Goal: Information Seeking & Learning: Learn about a topic

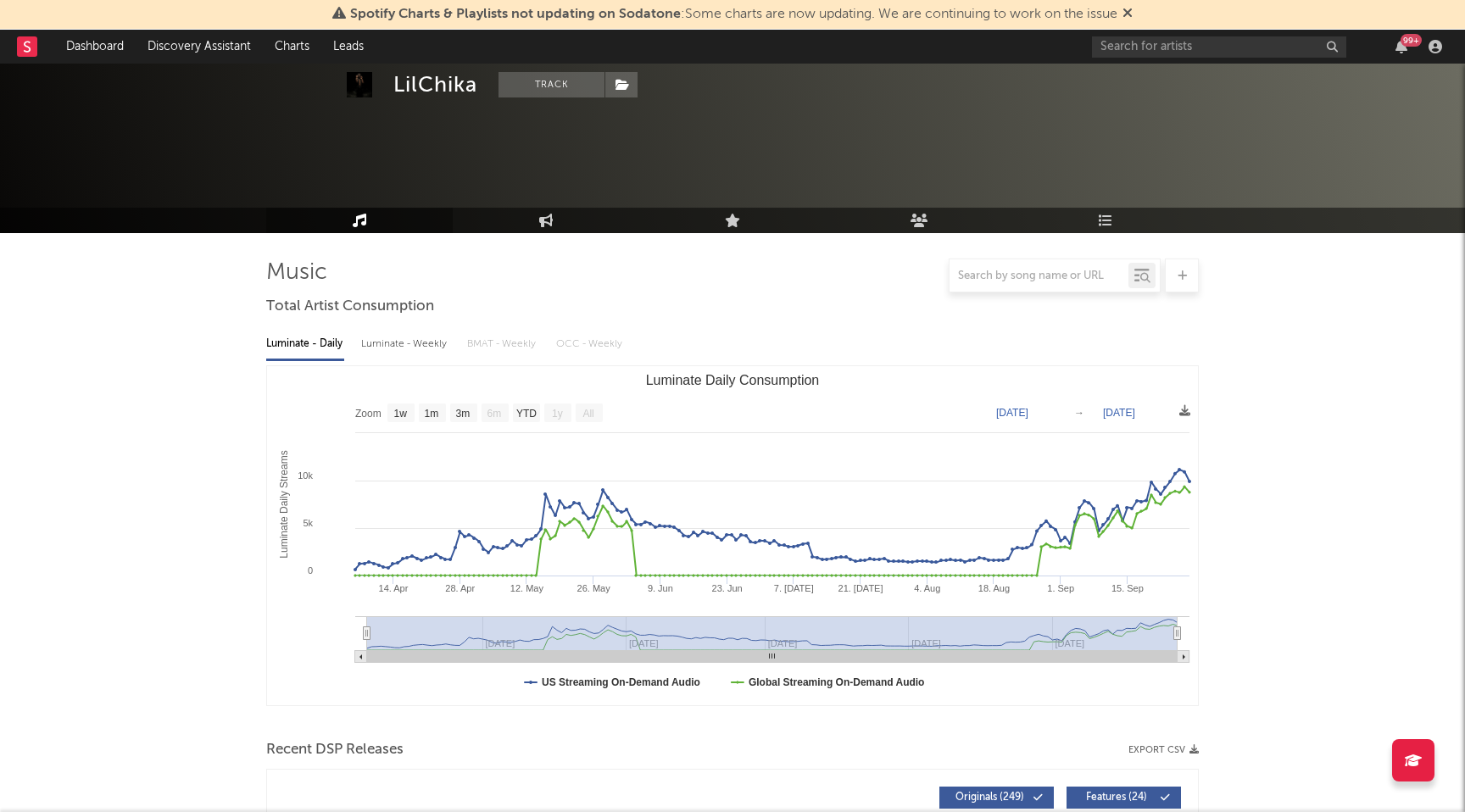
select select "1w"
select select "All"
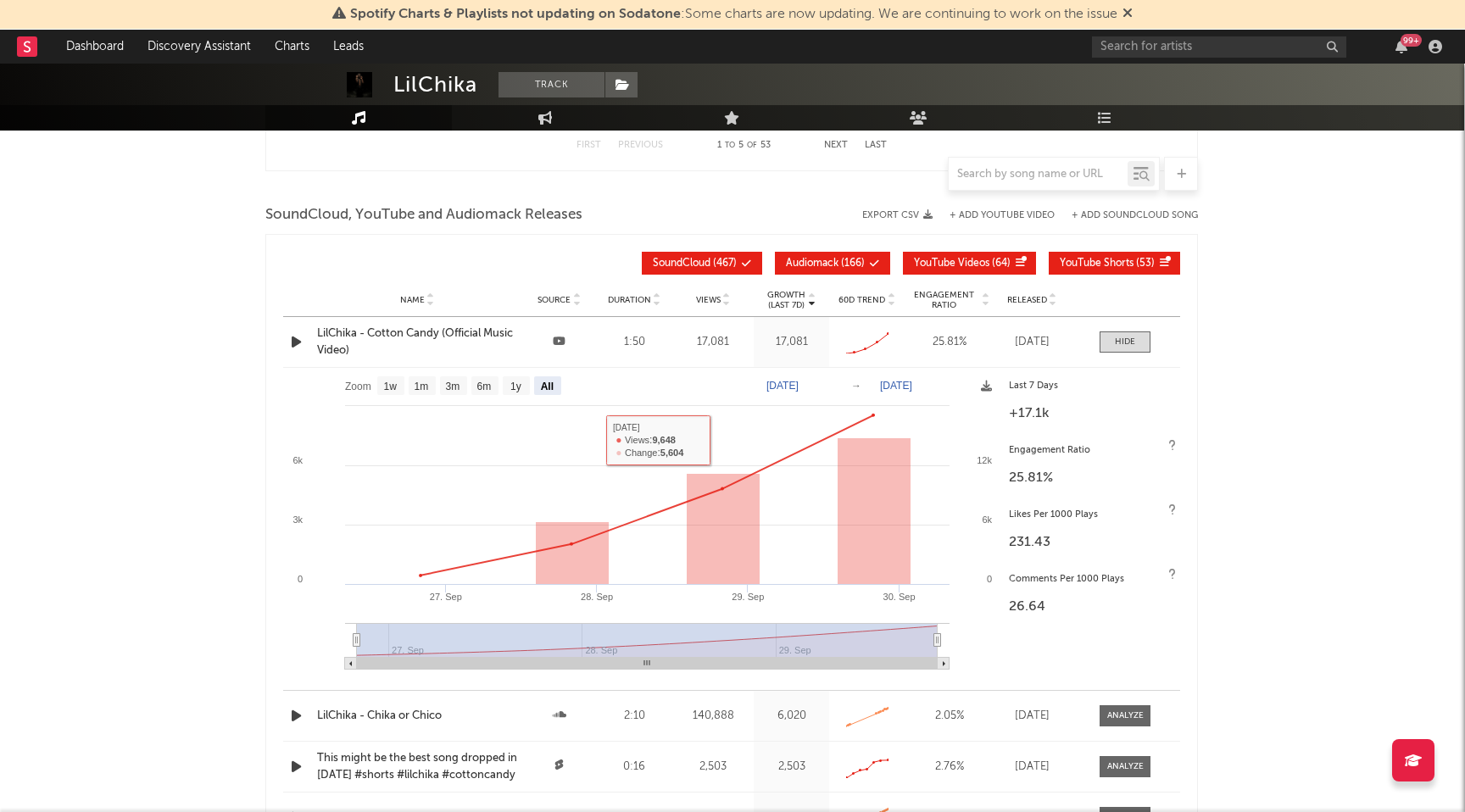
click at [426, 340] on div "LilChika - Cotton Candy (Official Music Video)" at bounding box center [418, 341] width 200 height 33
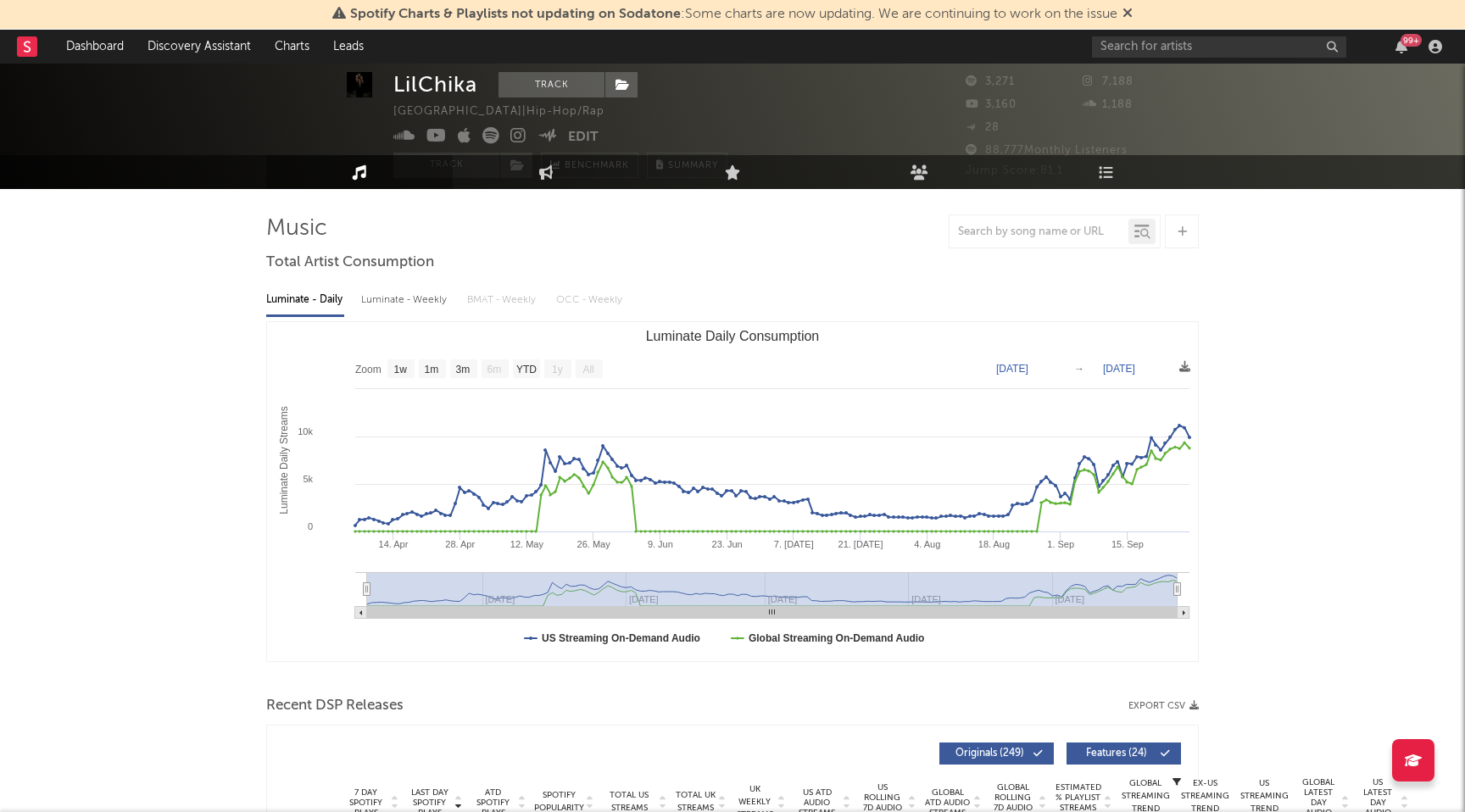
scroll to position [0, 0]
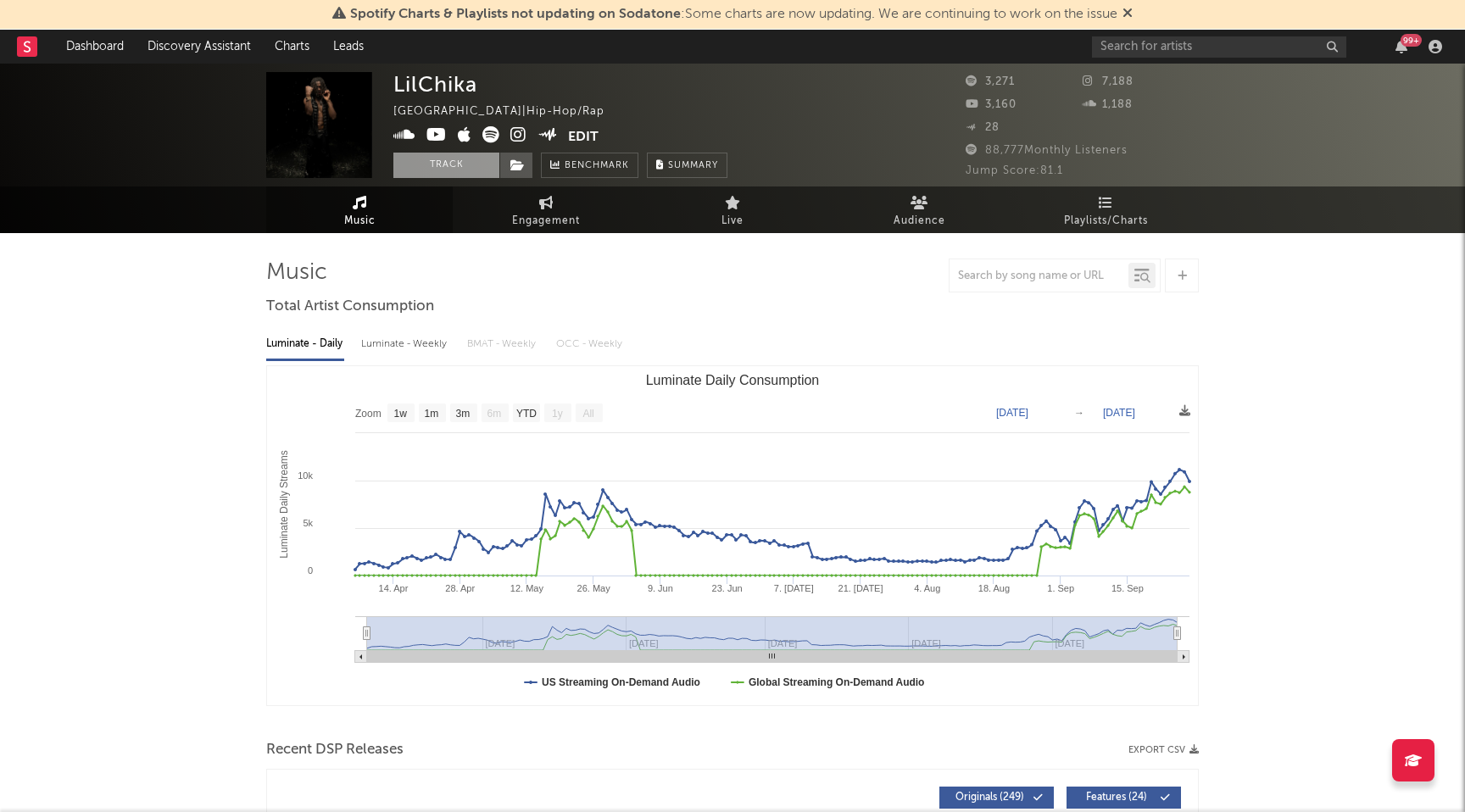
click at [474, 164] on button "Track" at bounding box center [447, 165] width 106 height 26
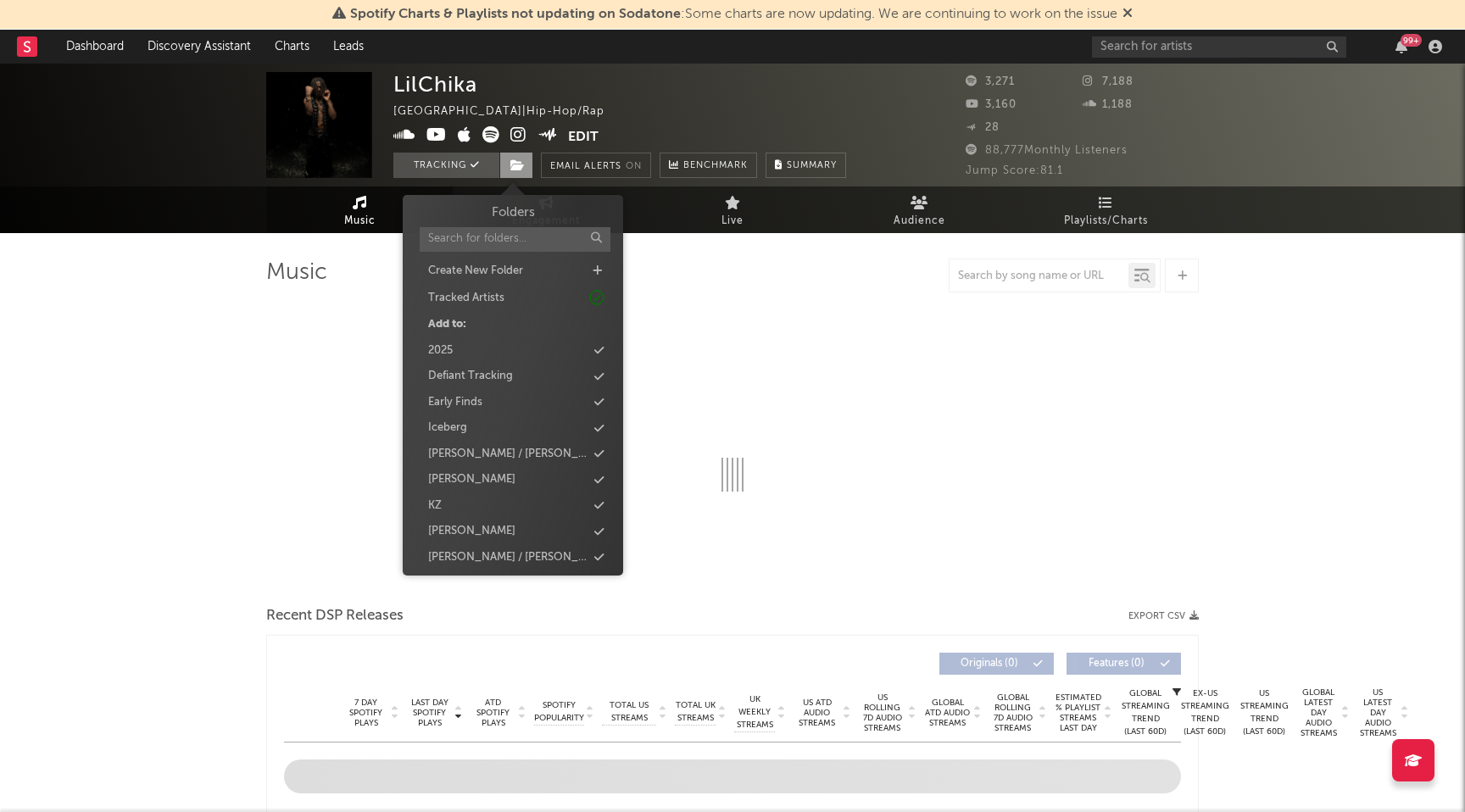
click at [519, 164] on icon at bounding box center [518, 165] width 14 height 12
select select "1w"
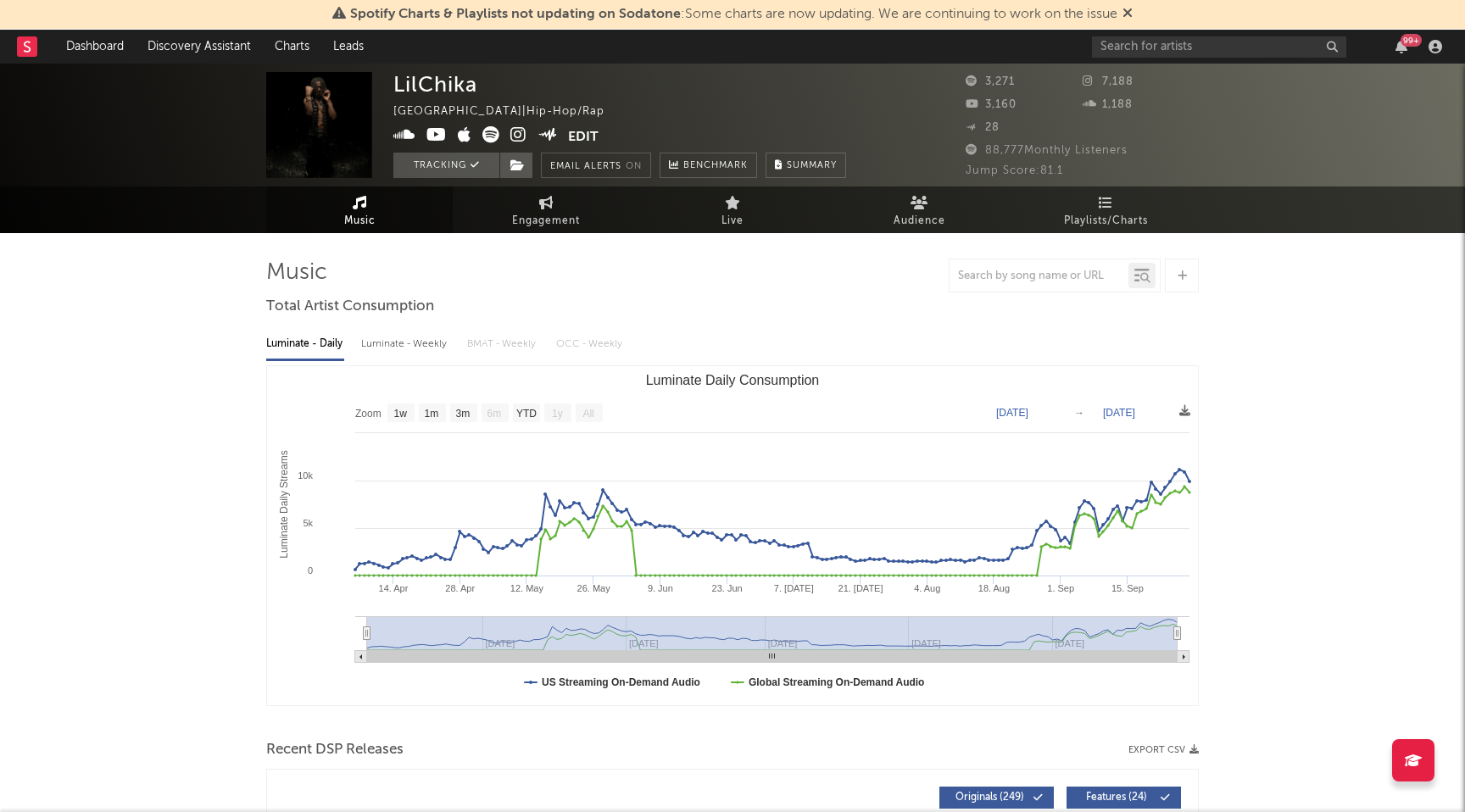
click at [519, 134] on icon at bounding box center [519, 134] width 16 height 17
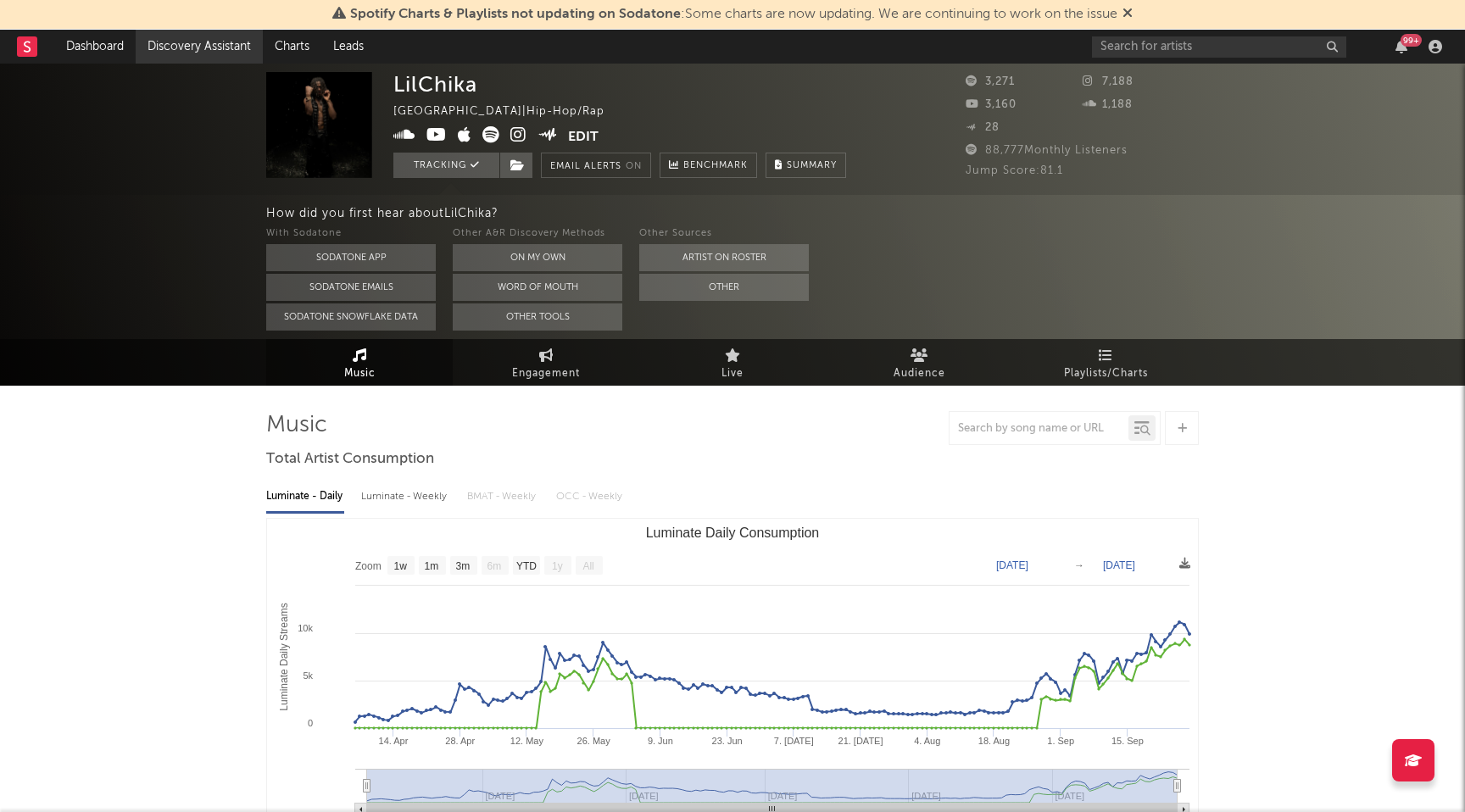
click at [168, 46] on link "Discovery Assistant" at bounding box center [199, 46] width 127 height 34
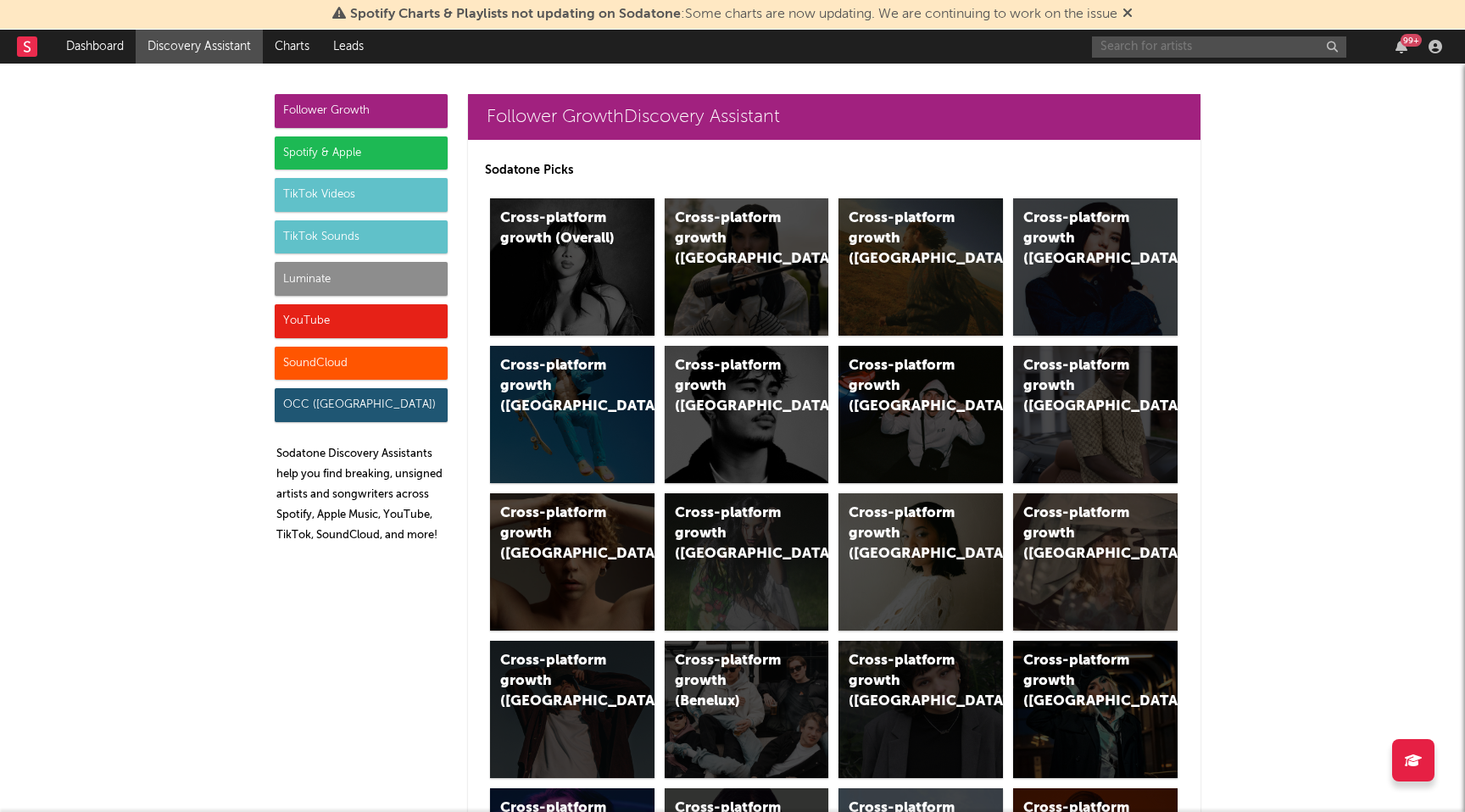
click at [1193, 43] on input "text" at bounding box center [1219, 47] width 255 height 21
click at [110, 55] on link "Dashboard" at bounding box center [95, 46] width 82 height 34
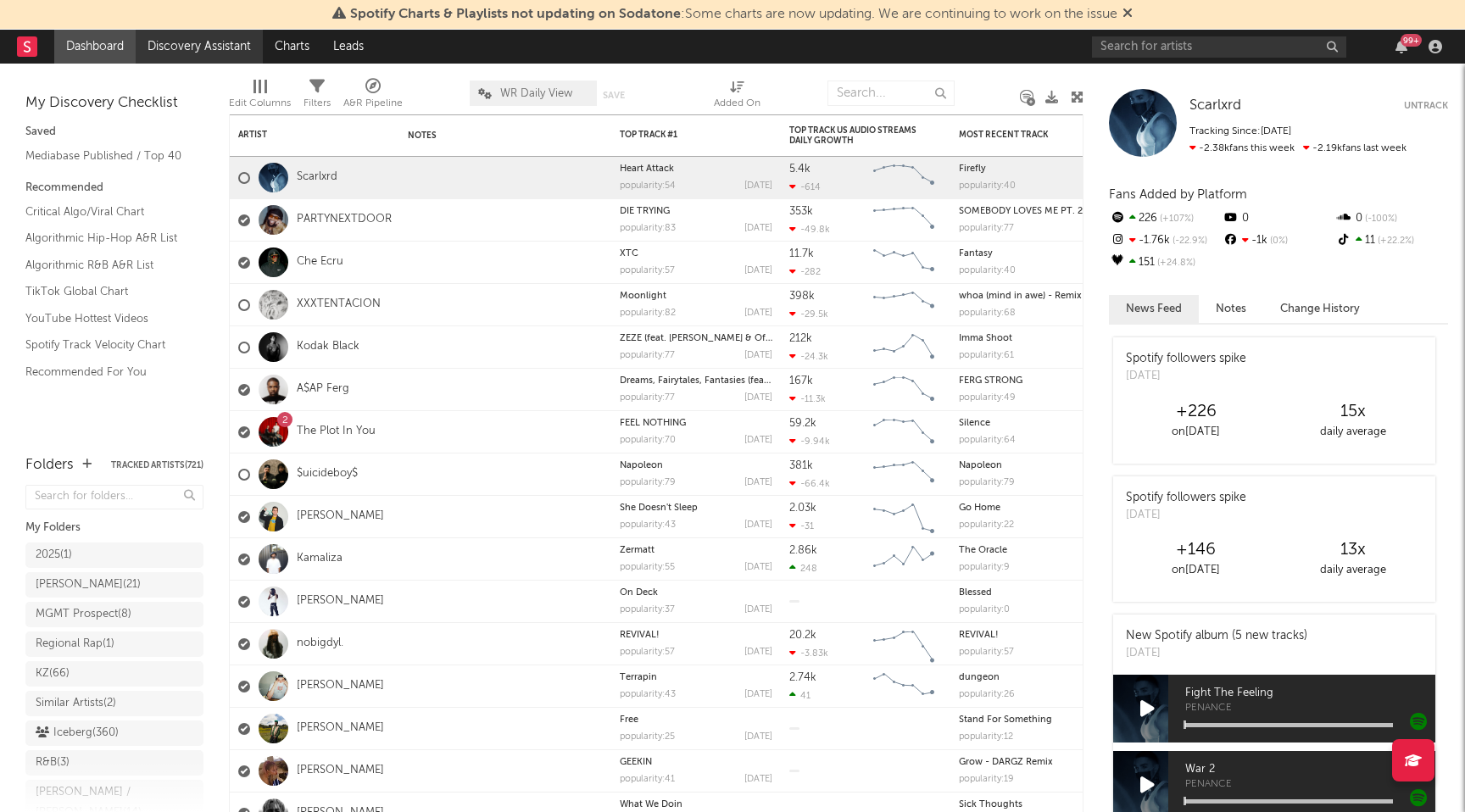
click at [220, 50] on link "Discovery Assistant" at bounding box center [199, 46] width 127 height 34
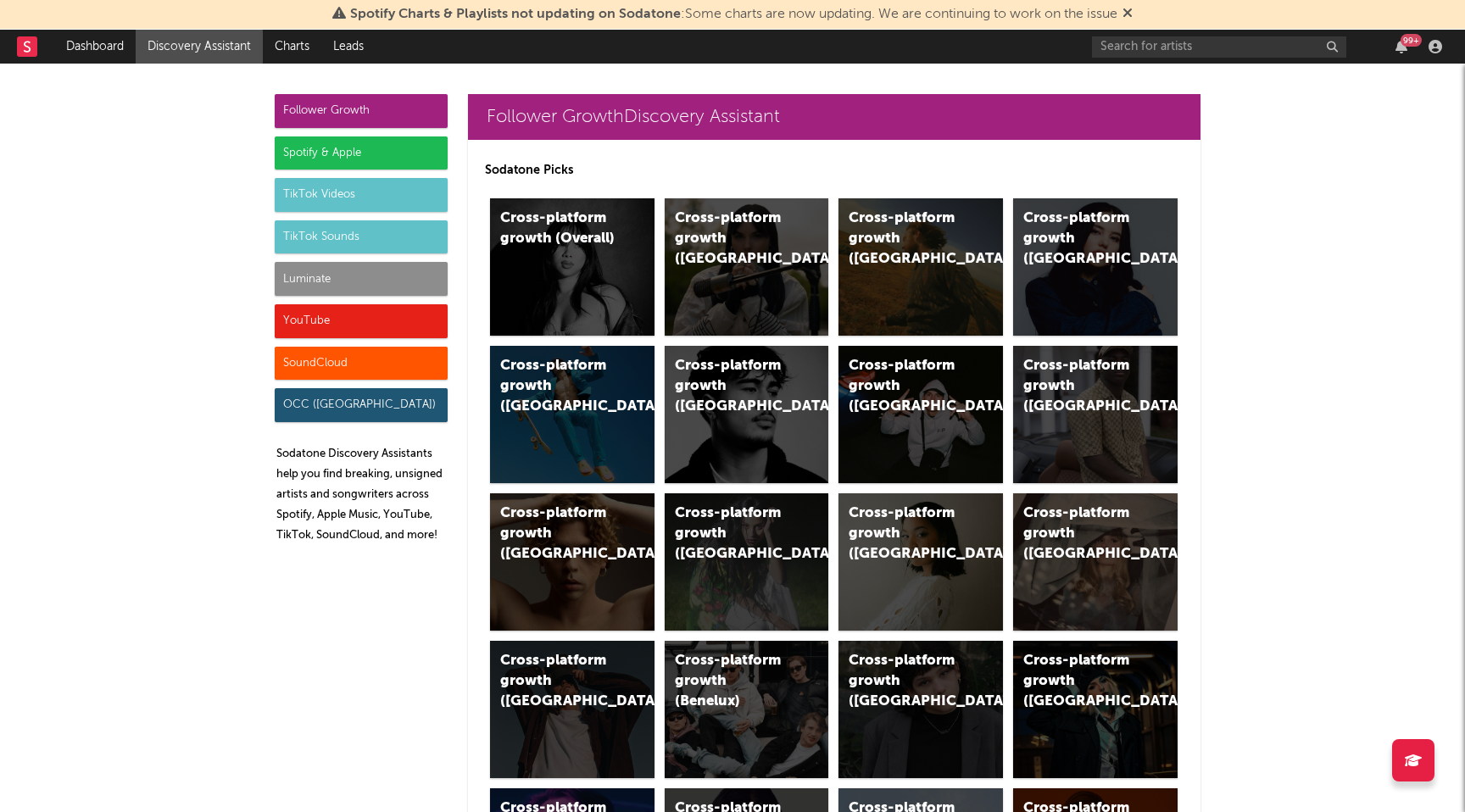
click at [403, 281] on div "Luminate" at bounding box center [361, 278] width 173 height 34
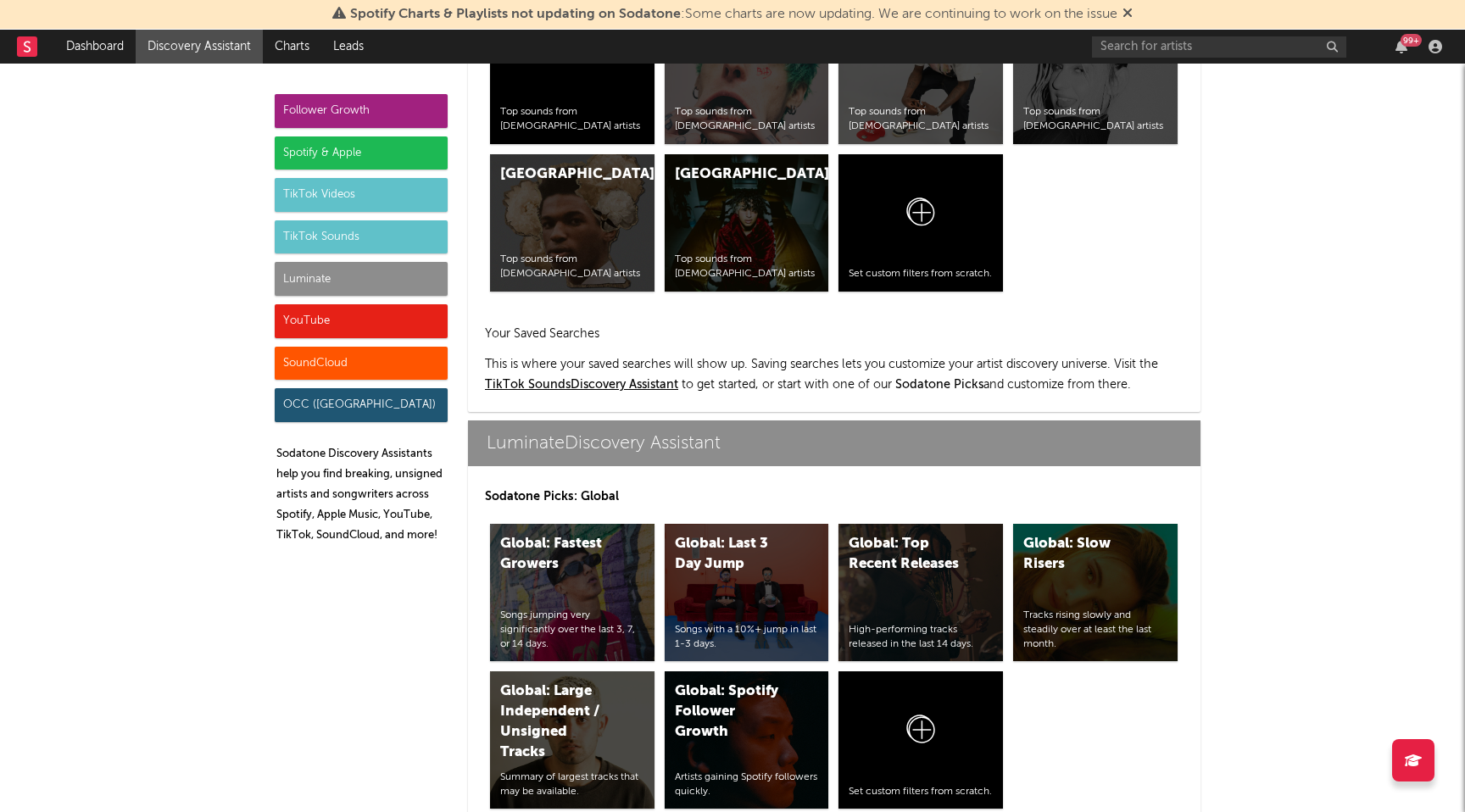
scroll to position [7647, 0]
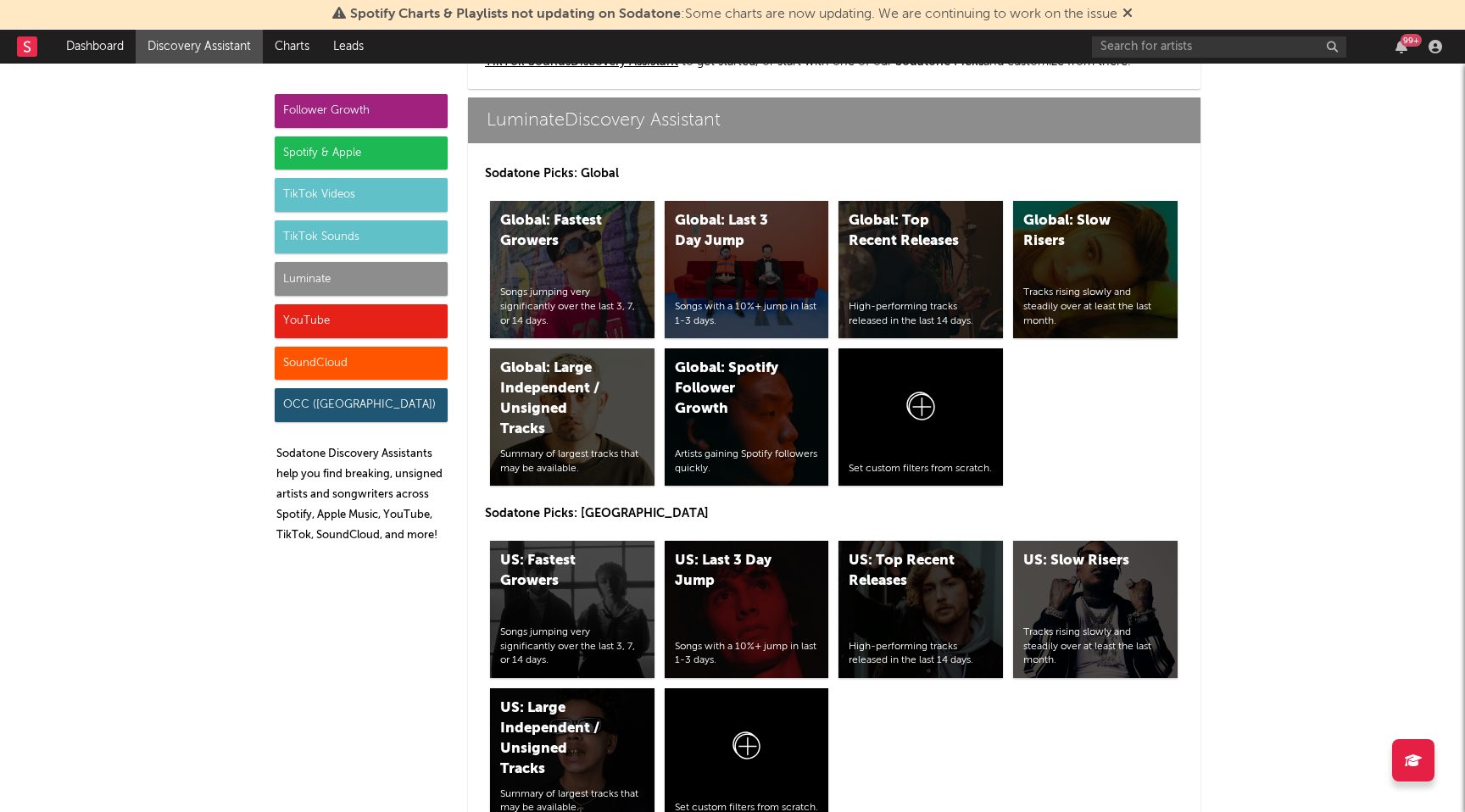
click at [658, 191] on div "Sodatone Picks: Global Global: Fastest Growers Songs jumping very significantly…" at bounding box center [834, 327] width 699 height 327
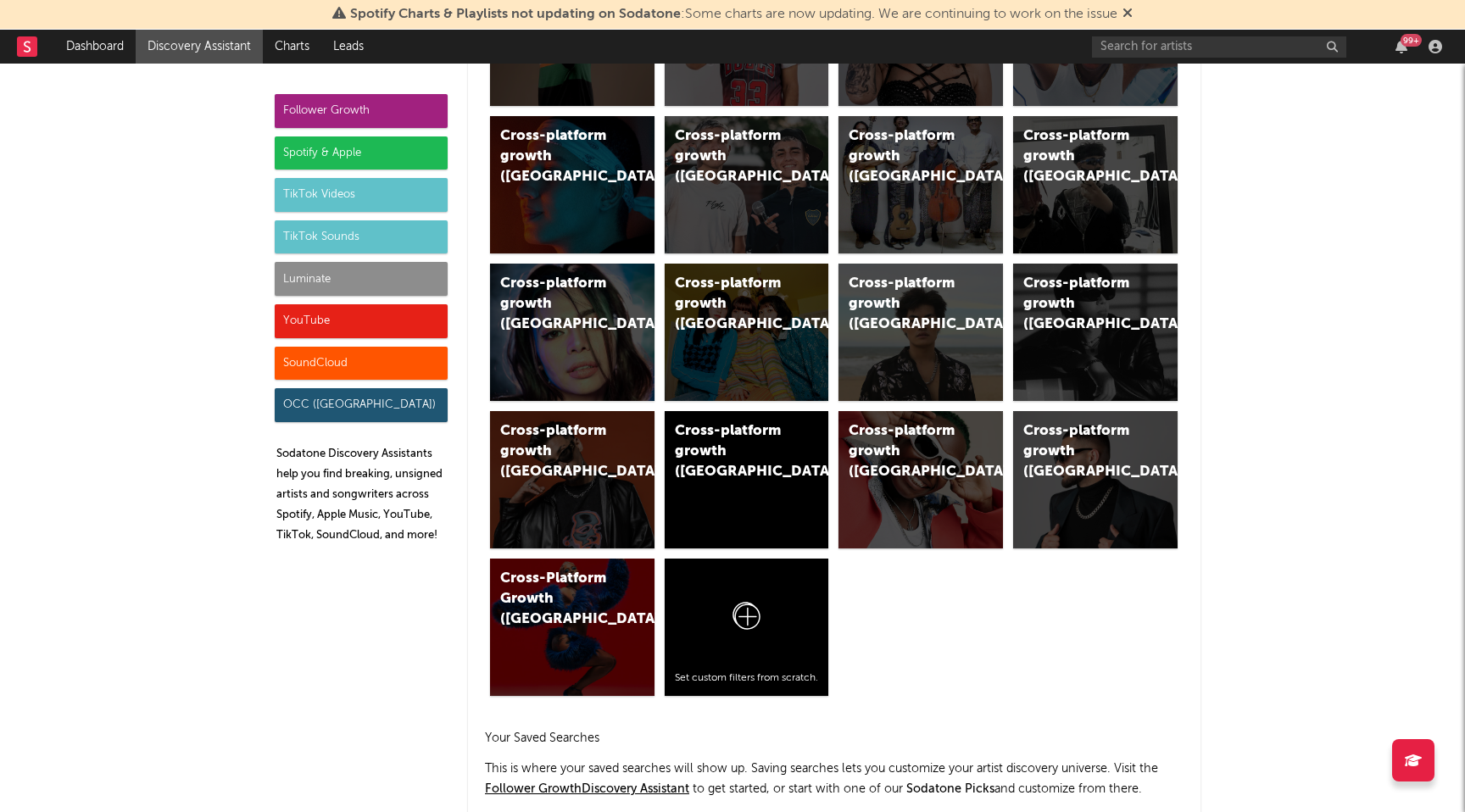
scroll to position [966, 0]
